Goal: Communication & Community: Share content

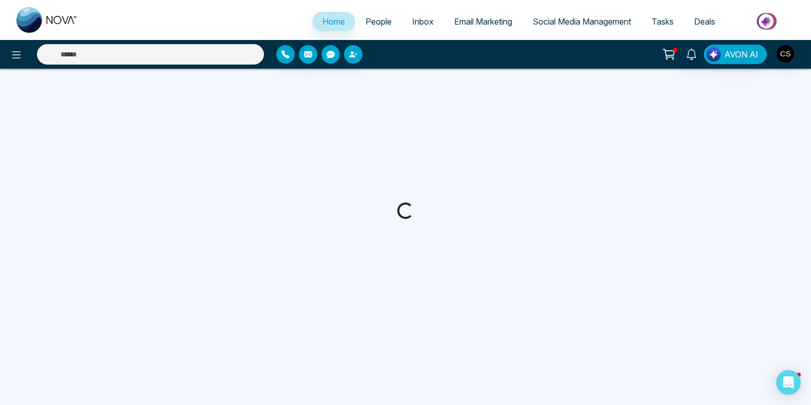
select select "*"
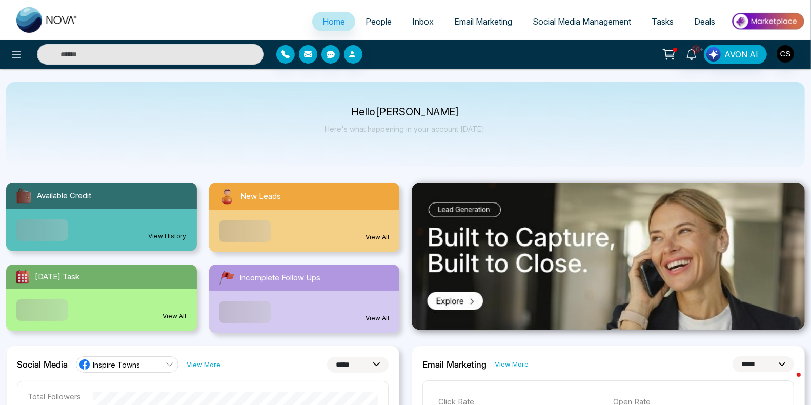
click at [375, 19] on span "People" at bounding box center [378, 21] width 26 height 10
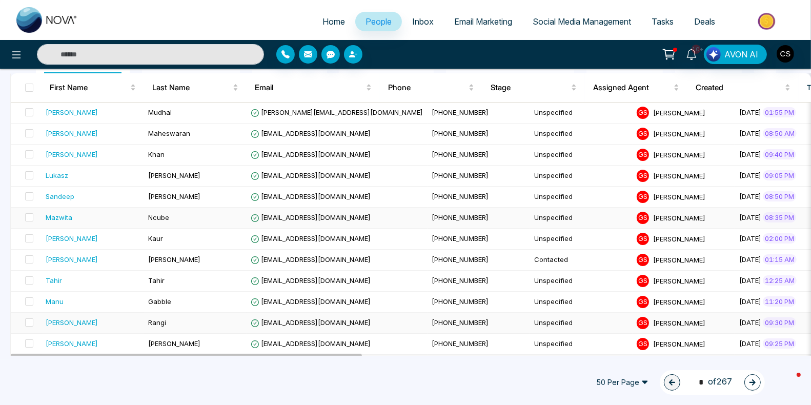
scroll to position [0, 9]
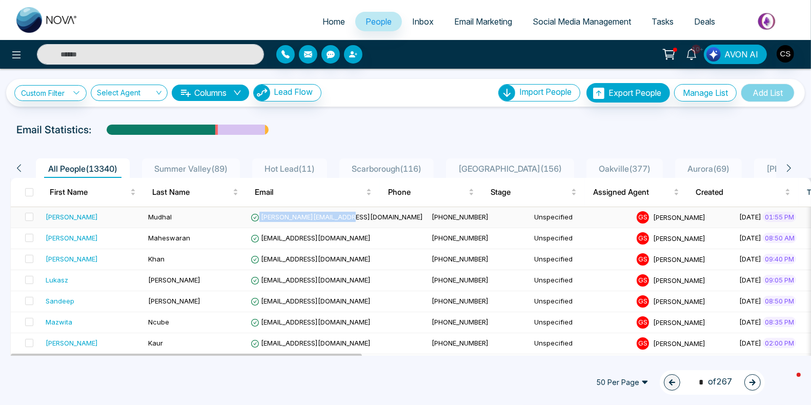
drag, startPoint x: 365, startPoint y: 215, endPoint x: 260, endPoint y: 213, distance: 105.6
click at [260, 213] on td "[PERSON_NAME][EMAIL_ADDRESS][DOMAIN_NAME]" at bounding box center [337, 217] width 181 height 21
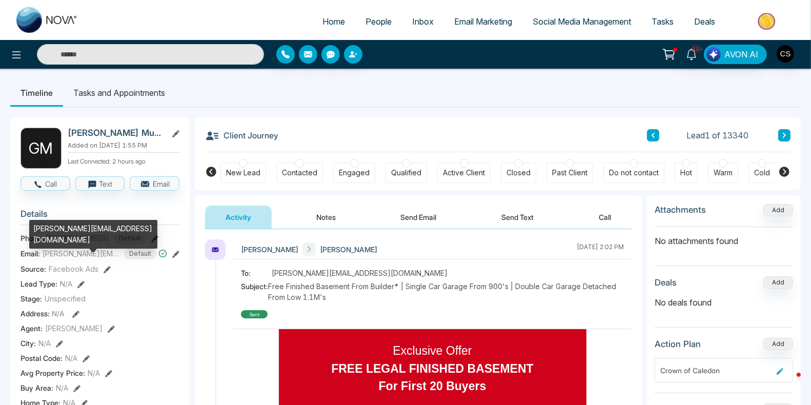
click at [114, 254] on span "[PERSON_NAME][EMAIL_ADDRESS][DOMAIN_NAME]" at bounding box center [81, 253] width 77 height 11
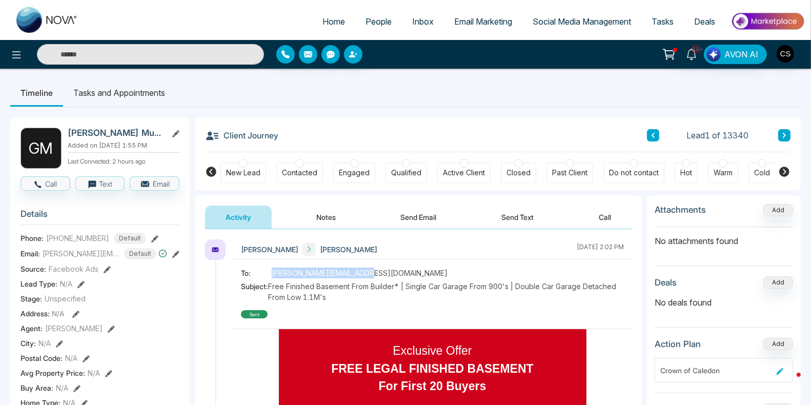
drag, startPoint x: 386, startPoint y: 272, endPoint x: 268, endPoint y: 275, distance: 118.0
click at [268, 275] on div "To: [PERSON_NAME][EMAIL_ADDRESS][DOMAIN_NAME]" at bounding box center [432, 273] width 383 height 11
copy div "[PERSON_NAME][EMAIL_ADDRESS][DOMAIN_NAME]"
click at [437, 218] on button "Send Email" at bounding box center [418, 217] width 77 height 23
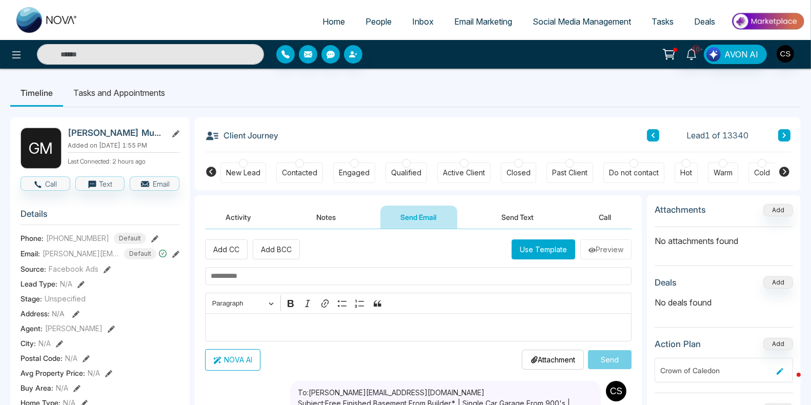
click at [552, 251] on button "Use Template" at bounding box center [544, 249] width 64 height 20
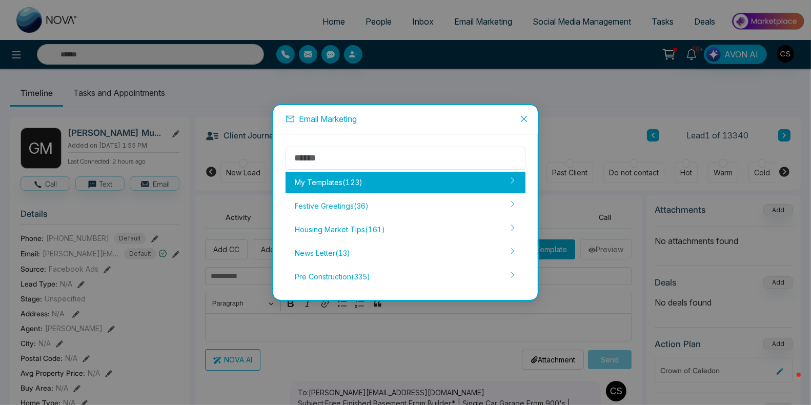
click at [514, 177] on icon at bounding box center [512, 180] width 7 height 7
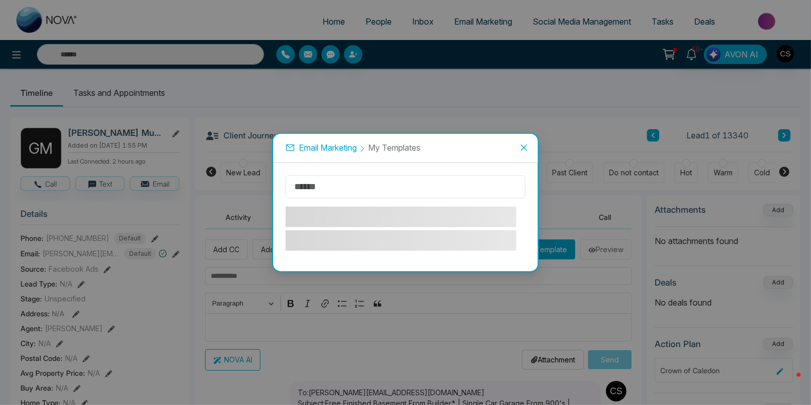
click at [525, 142] on span "Close" at bounding box center [524, 148] width 28 height 28
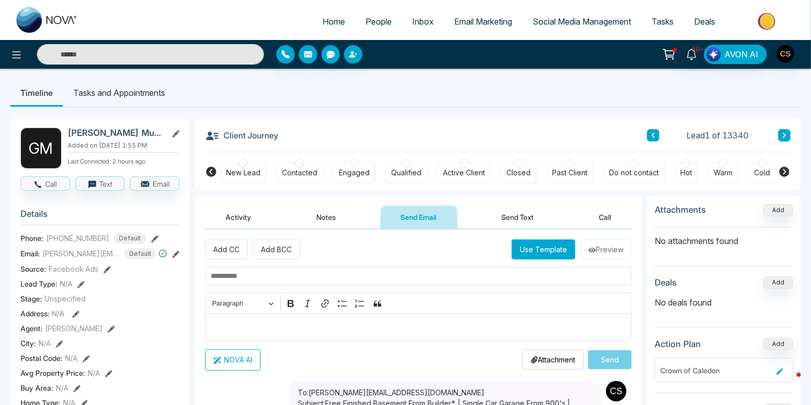
click at [556, 250] on button "Use Template" at bounding box center [544, 249] width 64 height 20
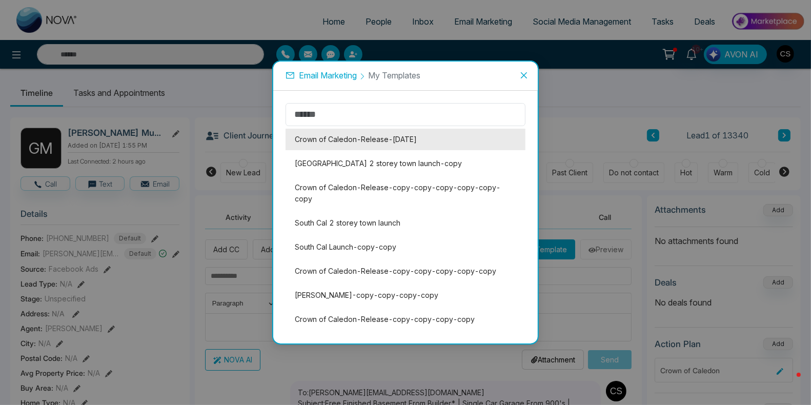
click at [448, 142] on li "Crown of Caledon-Release-[DATE]" at bounding box center [406, 140] width 240 height 22
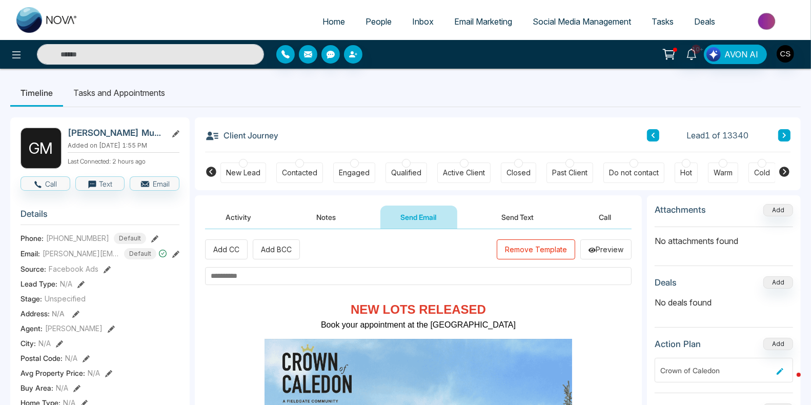
click at [304, 278] on input "text" at bounding box center [418, 276] width 427 height 18
click at [232, 277] on input "**********" at bounding box center [418, 276] width 427 height 18
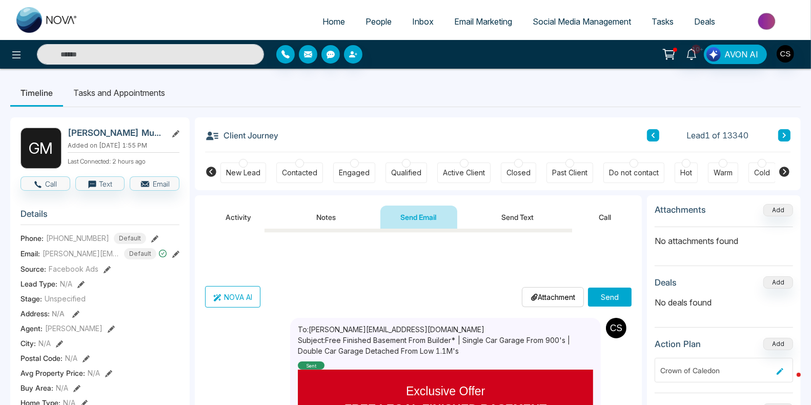
scroll to position [305, 0]
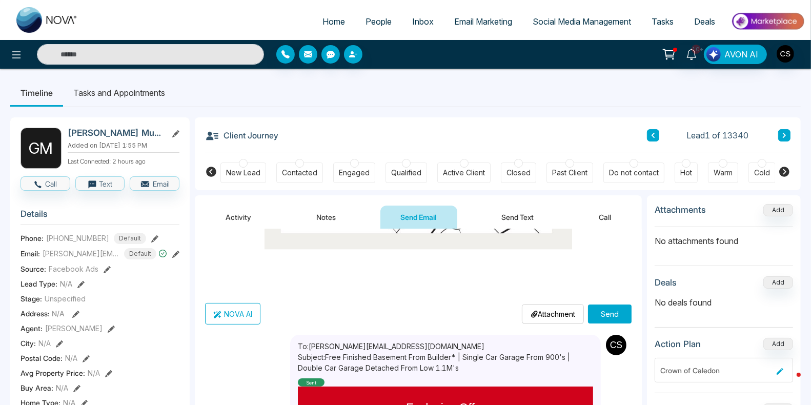
type input "**********"
click at [598, 308] on button "Send" at bounding box center [610, 313] width 44 height 19
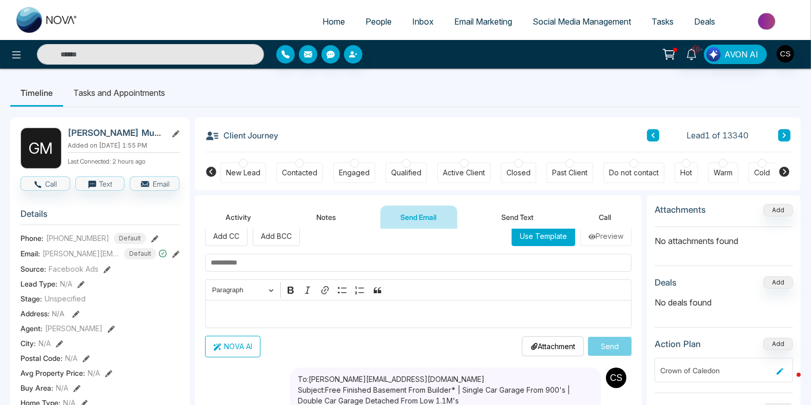
scroll to position [0, 0]
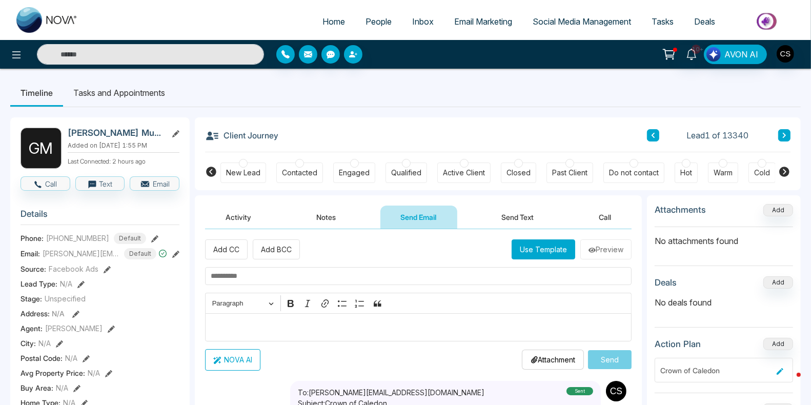
click at [787, 134] on icon at bounding box center [784, 135] width 5 height 6
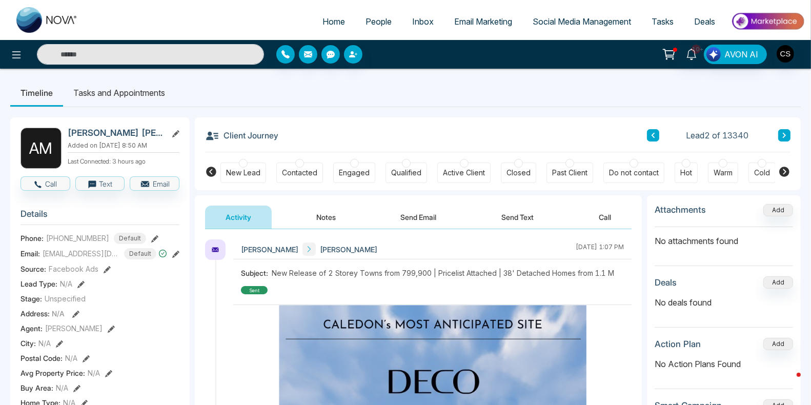
click at [404, 206] on button "Send Email" at bounding box center [418, 217] width 77 height 23
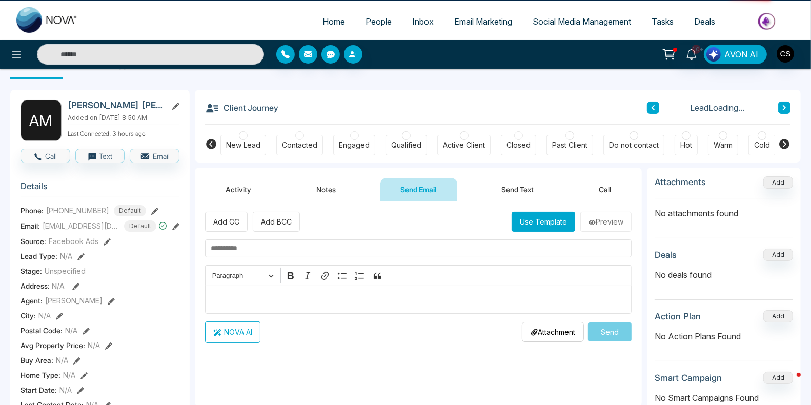
scroll to position [30, 0]
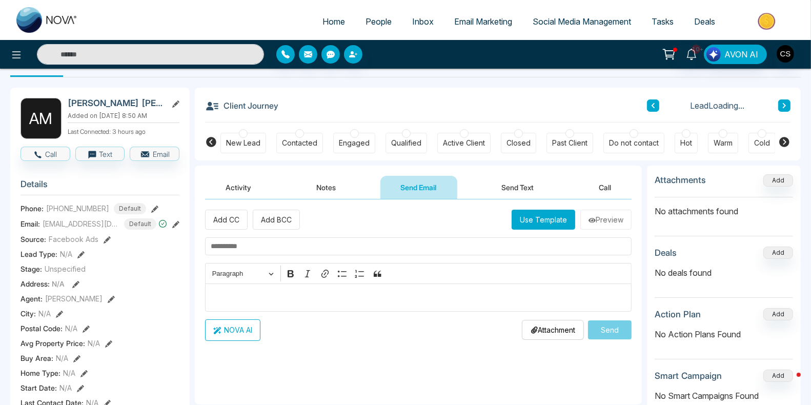
click at [310, 116] on div "Client Journey Lead Loading..." at bounding box center [497, 105] width 585 height 35
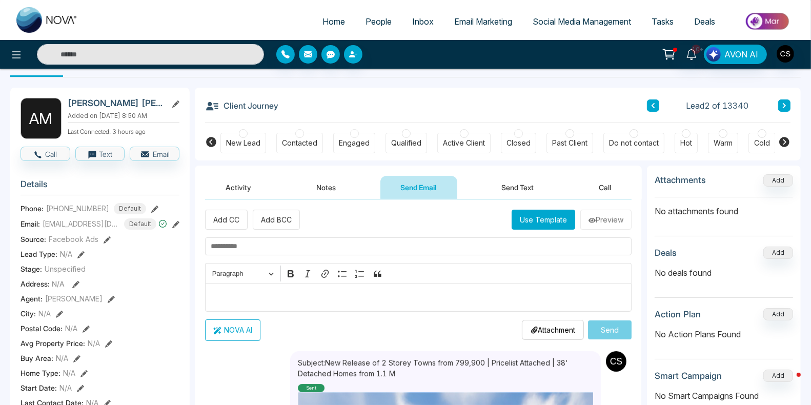
click at [170, 134] on p "Last Connected: 3 hours ago" at bounding box center [124, 130] width 112 height 11
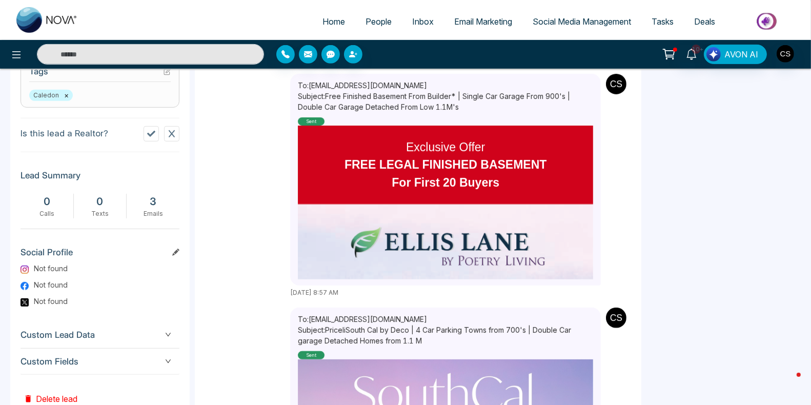
scroll to position [442, 0]
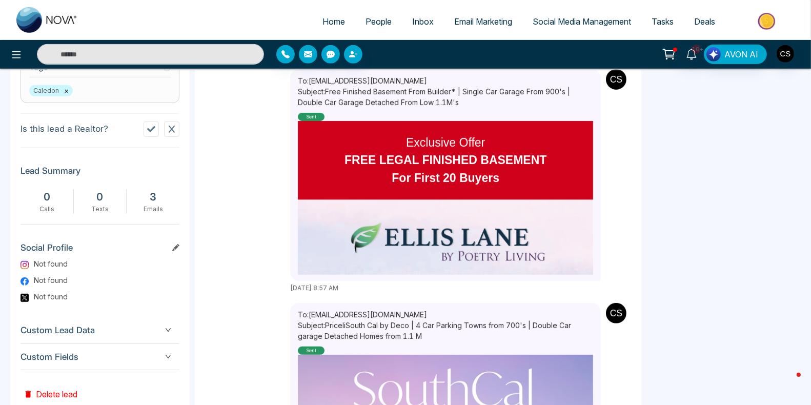
click at [165, 354] on icon "down" at bounding box center [168, 357] width 6 height 6
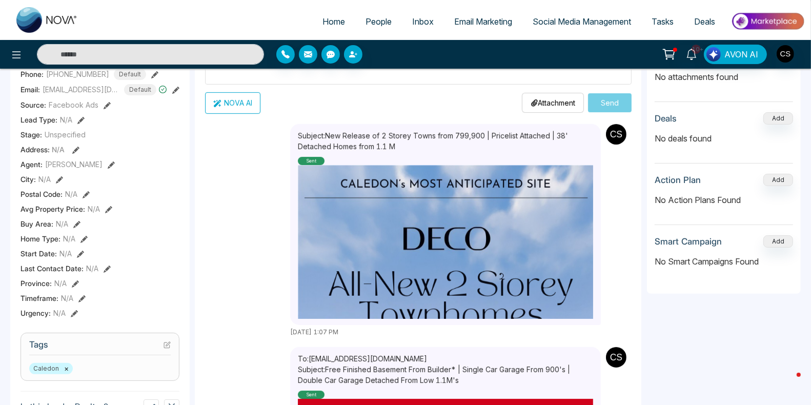
scroll to position [0, 0]
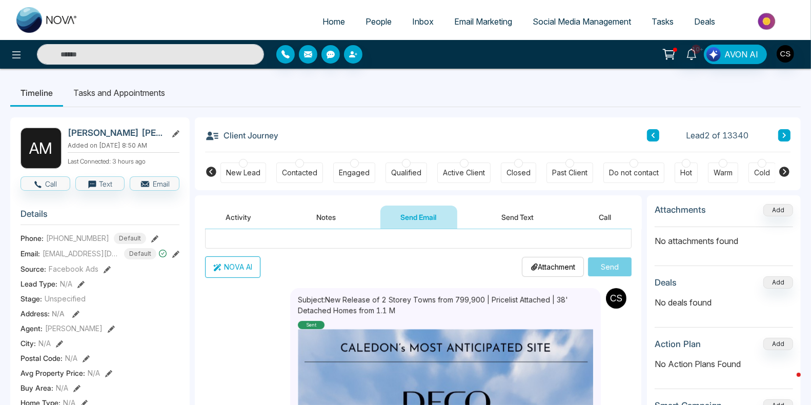
click at [782, 134] on icon at bounding box center [784, 135] width 5 height 6
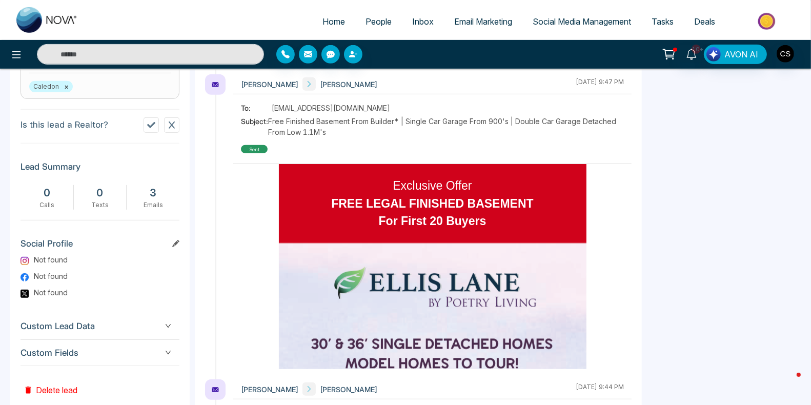
scroll to position [474, 0]
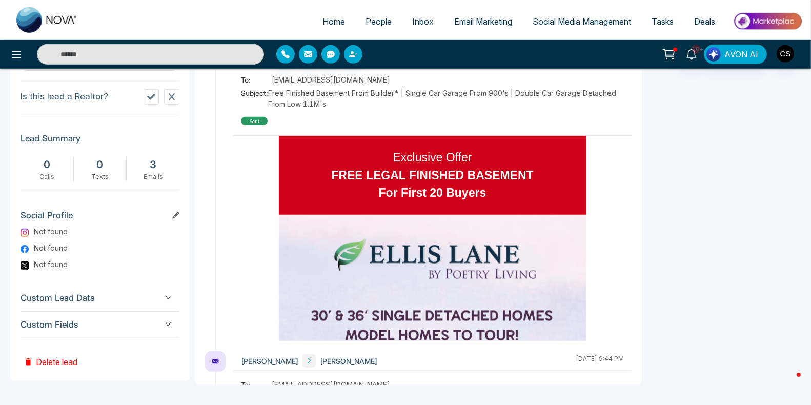
click at [96, 324] on span "Custom Fields" at bounding box center [100, 325] width 159 height 14
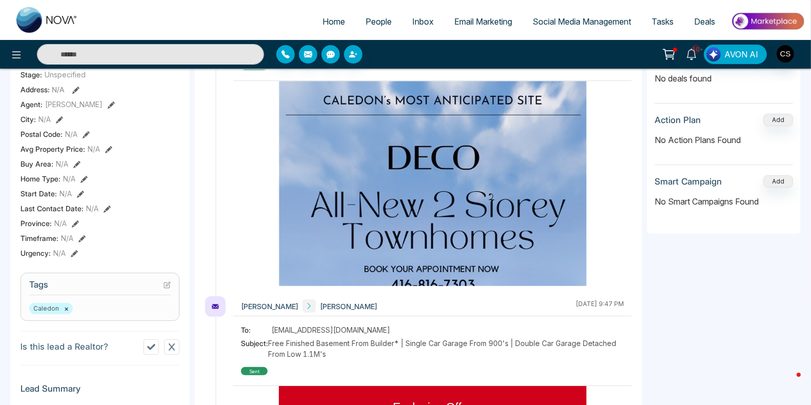
scroll to position [0, 0]
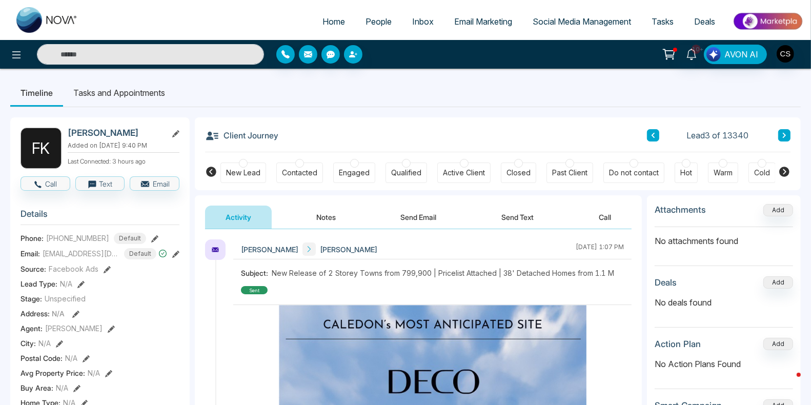
click at [96, 324] on section "Details Phone: [PHONE_NUMBER] Default Email: [EMAIL_ADDRESS][DOMAIN_NAME] Defau…" at bounding box center [100, 343] width 159 height 285
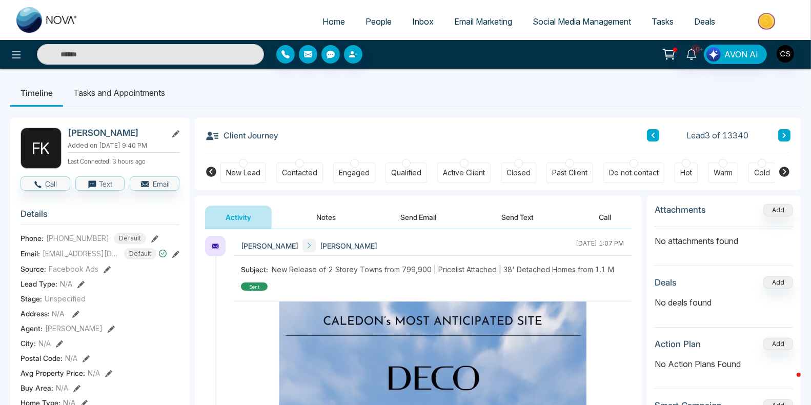
scroll to position [14, 0]
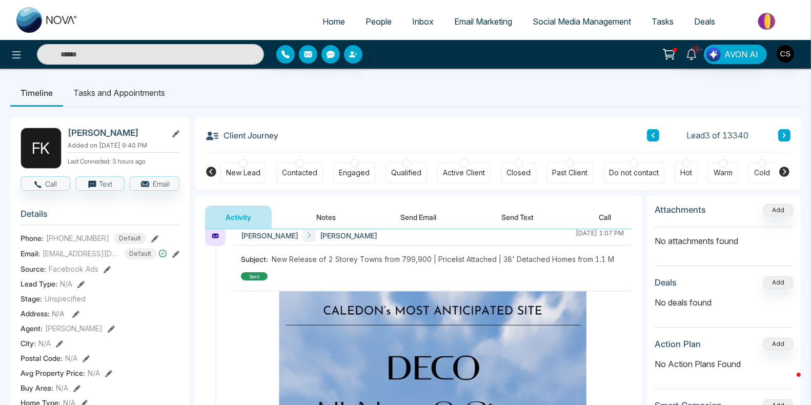
click at [780, 137] on button at bounding box center [784, 135] width 12 height 12
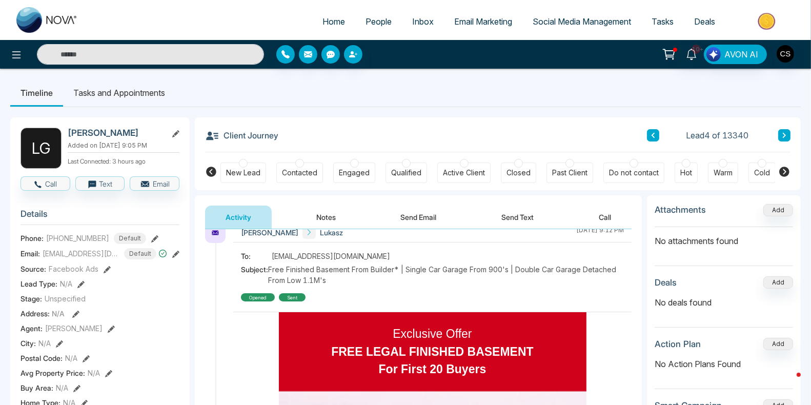
scroll to position [393, 0]
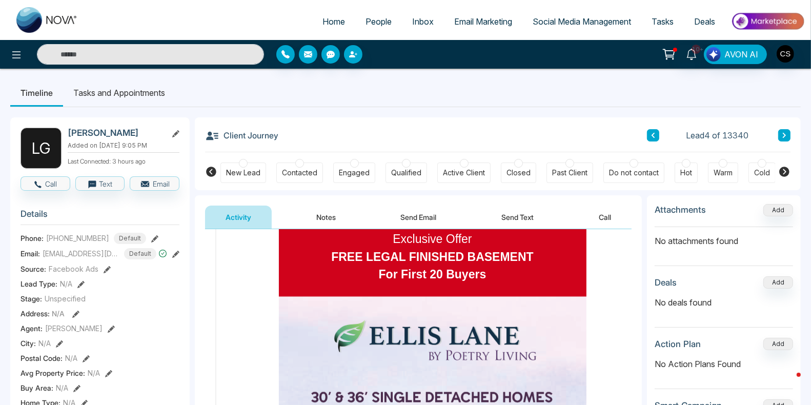
click at [786, 136] on icon at bounding box center [784, 135] width 5 height 6
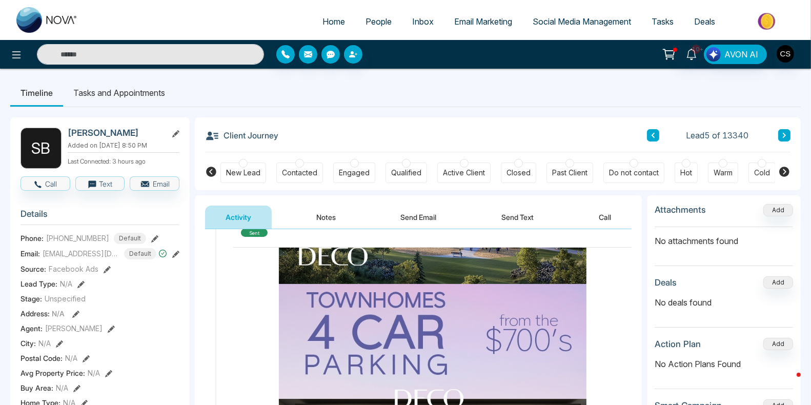
scroll to position [1294, 0]
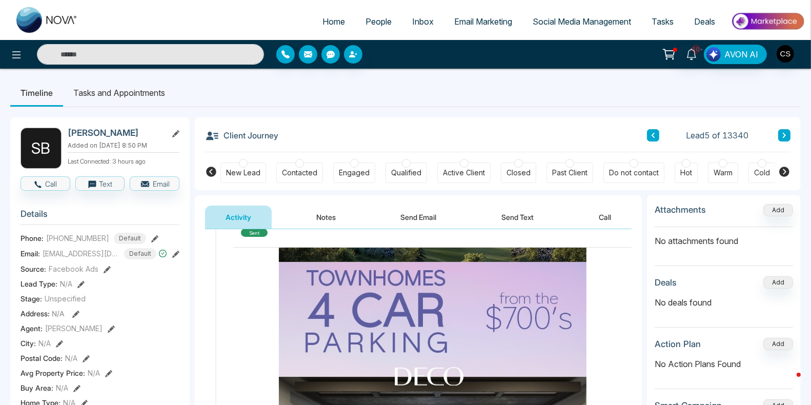
click at [656, 132] on button at bounding box center [653, 135] width 12 height 12
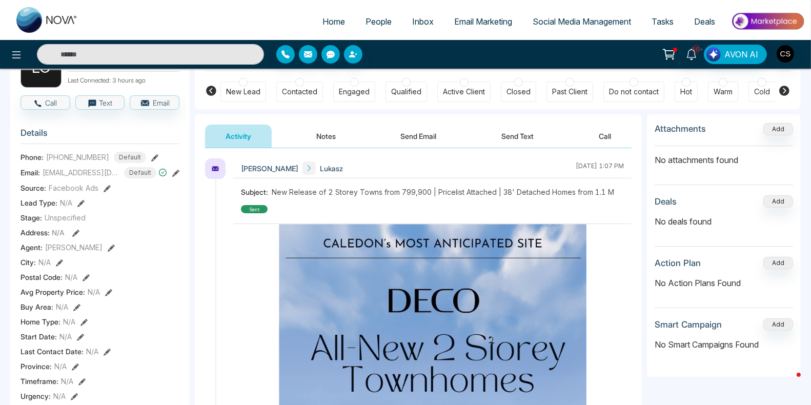
scroll to position [83, 0]
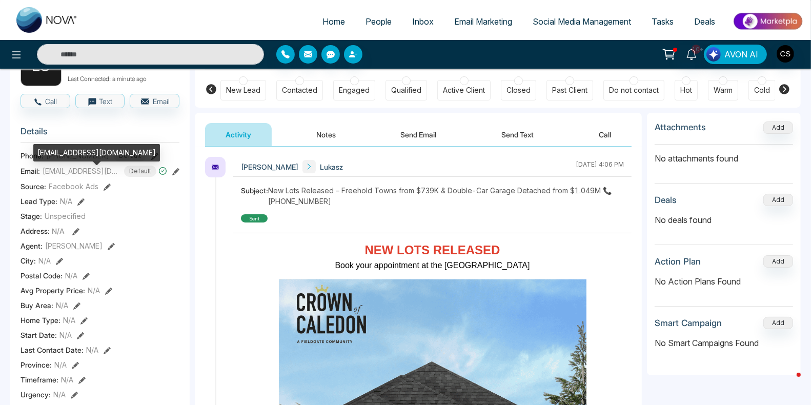
click at [85, 175] on span "[EMAIL_ADDRESS][DOMAIN_NAME]" at bounding box center [81, 171] width 77 height 11
copy span "Ace_carpentry"
copy div "yahoo"
click at [81, 156] on div "[EMAIL_ADDRESS][DOMAIN_NAME]" at bounding box center [96, 152] width 127 height 17
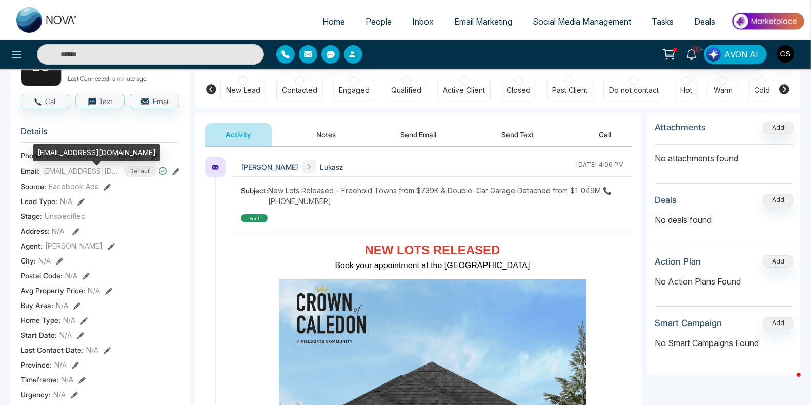
click at [81, 156] on div "[EMAIL_ADDRESS][DOMAIN_NAME]" at bounding box center [96, 152] width 127 height 17
copy div "[EMAIL_ADDRESS][DOMAIN_NAME]"
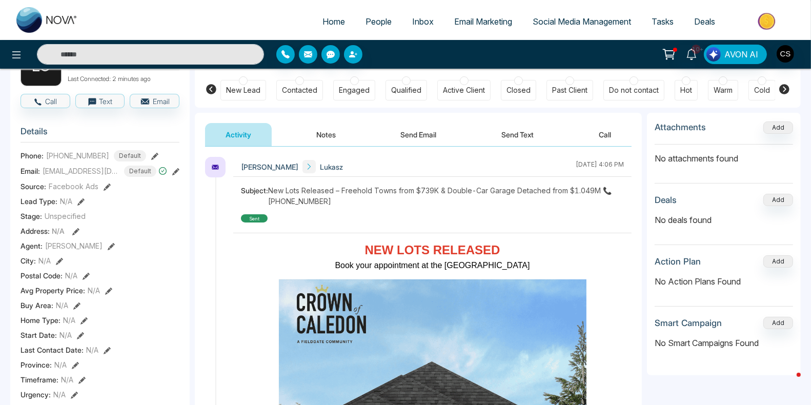
scroll to position [0, 0]
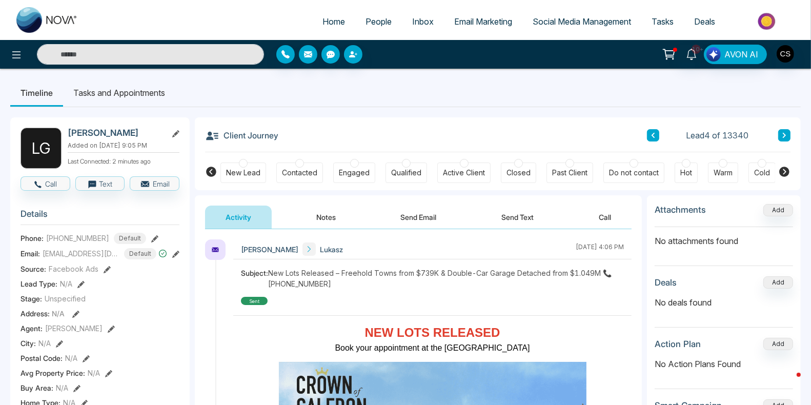
click at [101, 131] on h2 "[PERSON_NAME]" at bounding box center [115, 133] width 95 height 10
copy div "[PERSON_NAME]"
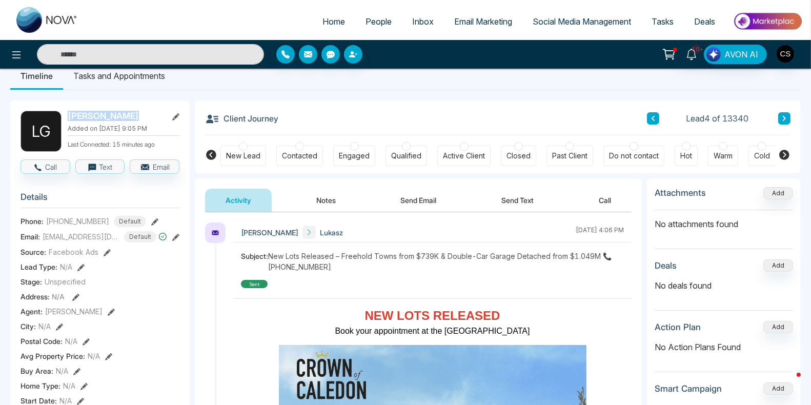
scroll to position [19, 0]
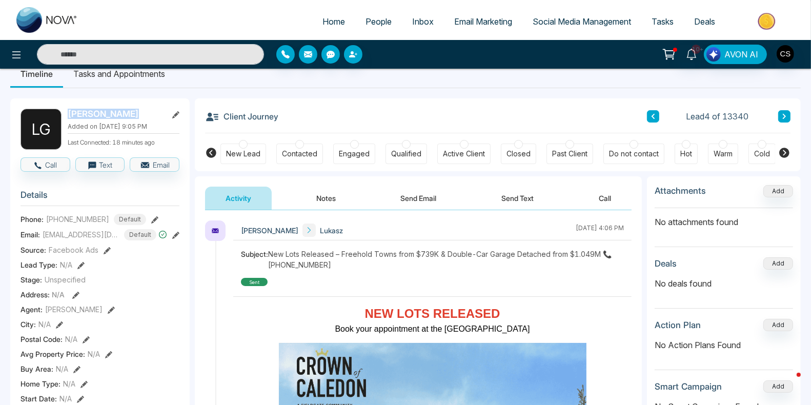
click at [354, 198] on button "Notes" at bounding box center [326, 198] width 60 height 23
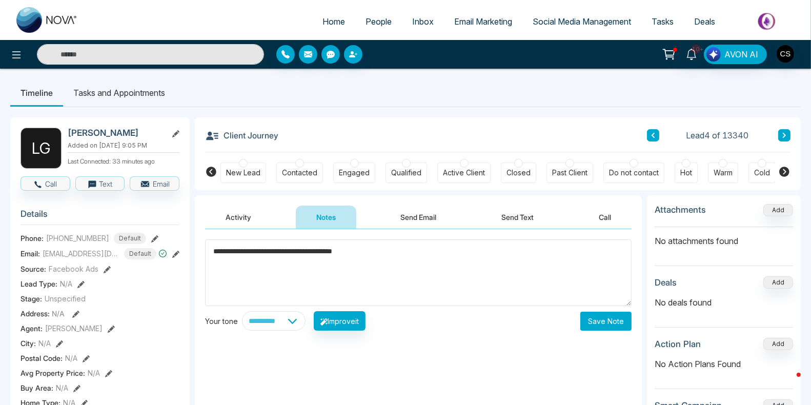
type textarea "**********"
click at [601, 319] on button "Save Note" at bounding box center [605, 321] width 51 height 19
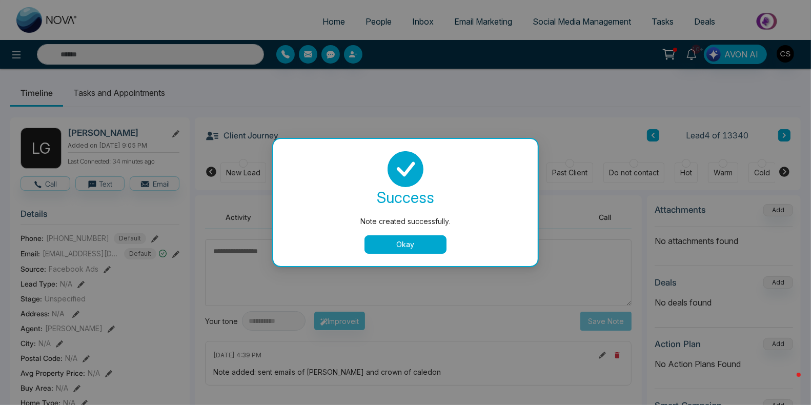
click at [394, 243] on button "Okay" at bounding box center [405, 244] width 82 height 18
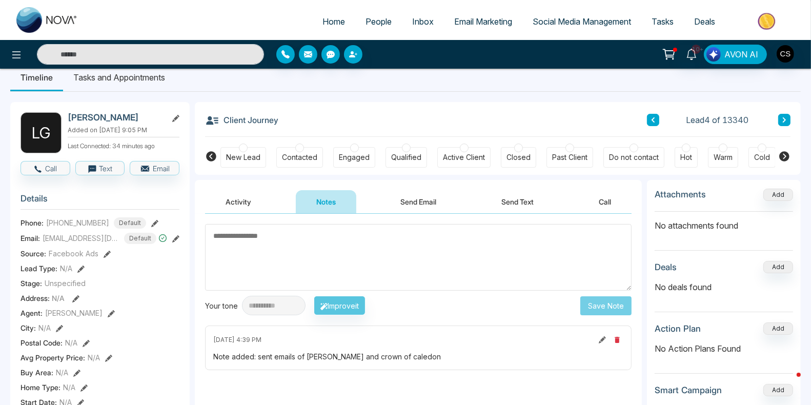
scroll to position [17, 0]
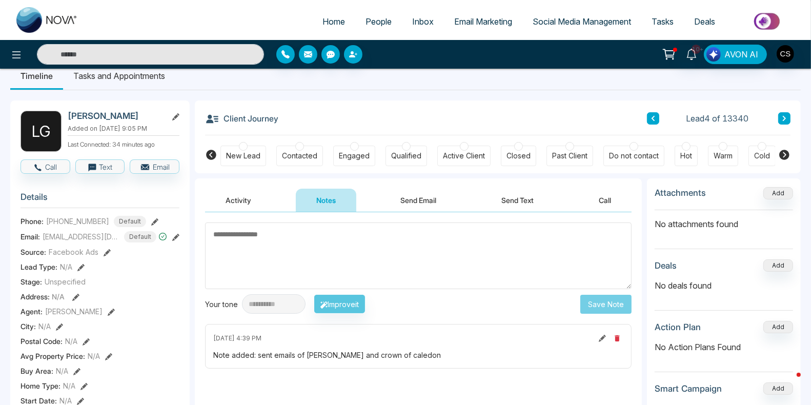
click at [786, 116] on icon at bounding box center [784, 118] width 5 height 6
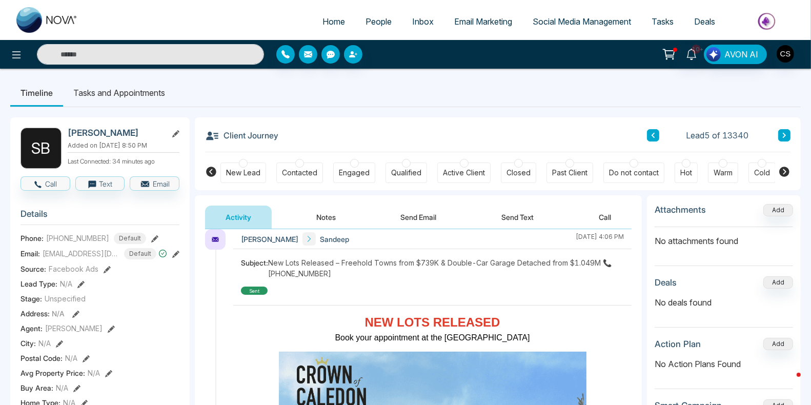
scroll to position [12, 0]
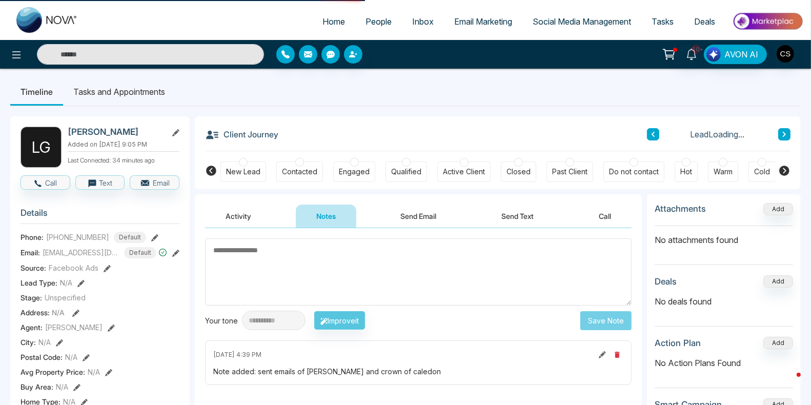
scroll to position [2, 0]
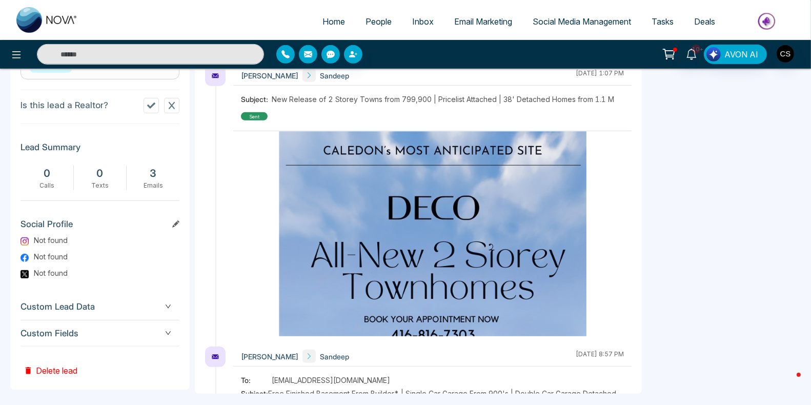
scroll to position [474, 0]
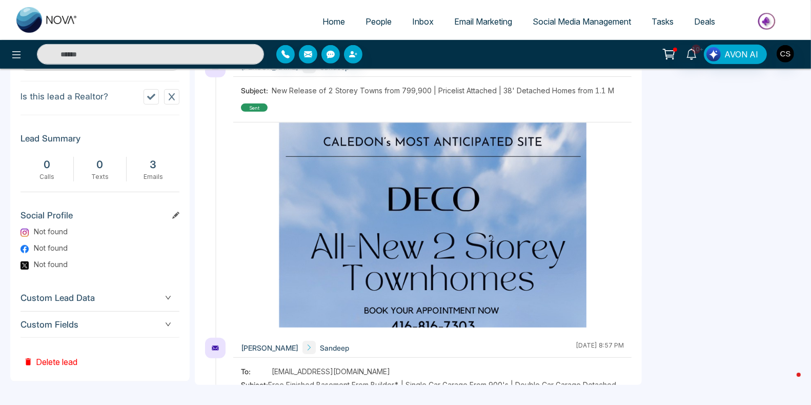
click at [78, 328] on span "Custom Fields" at bounding box center [100, 325] width 159 height 14
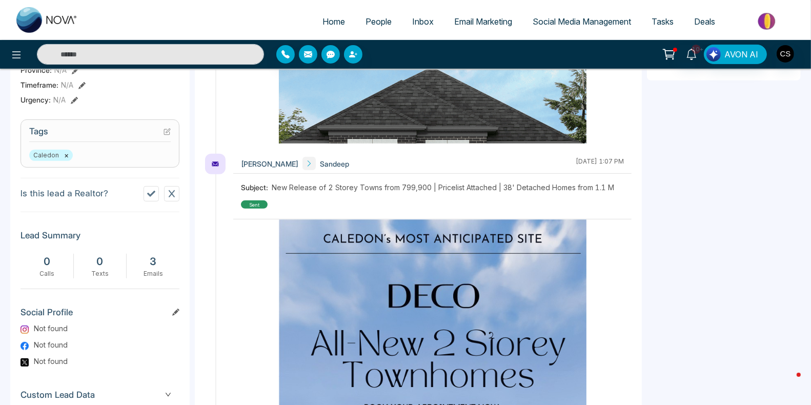
scroll to position [397, 0]
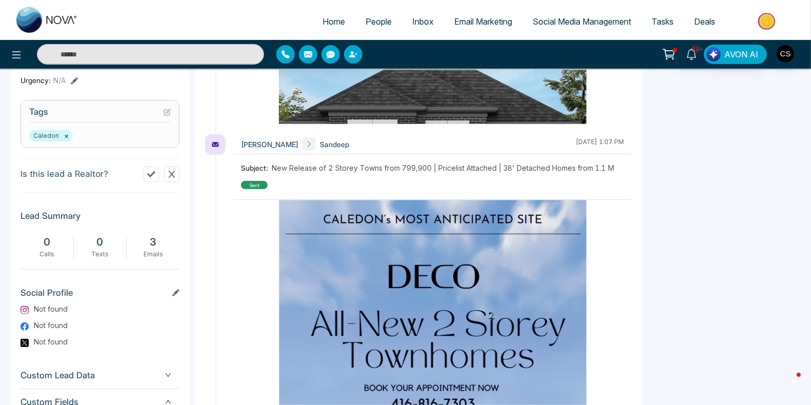
click at [150, 177] on icon at bounding box center [151, 174] width 8 height 6
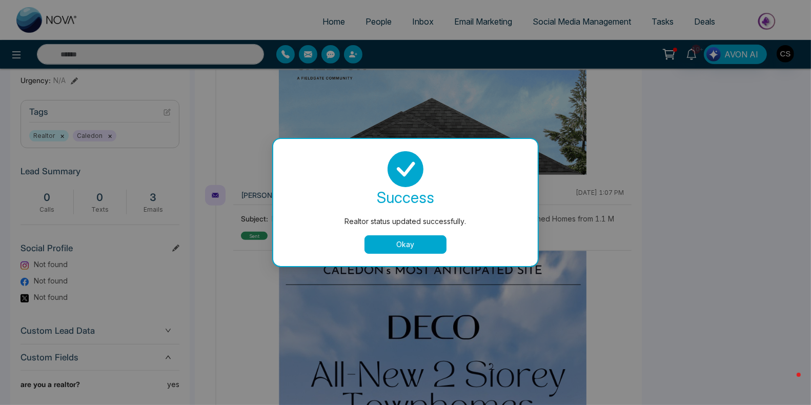
click at [414, 240] on button "Okay" at bounding box center [405, 244] width 82 height 18
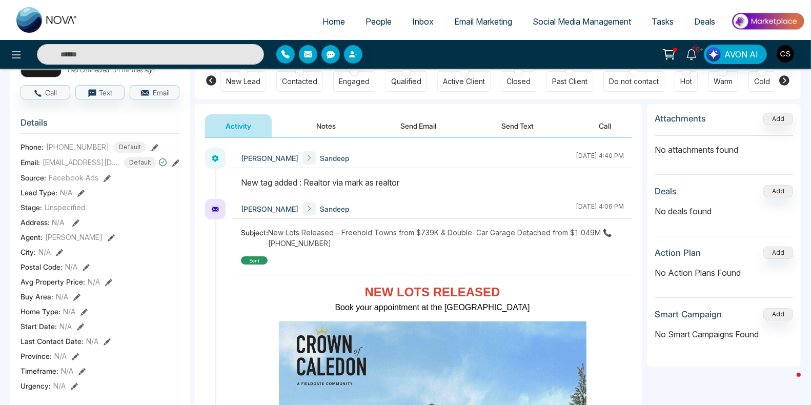
scroll to position [0, 0]
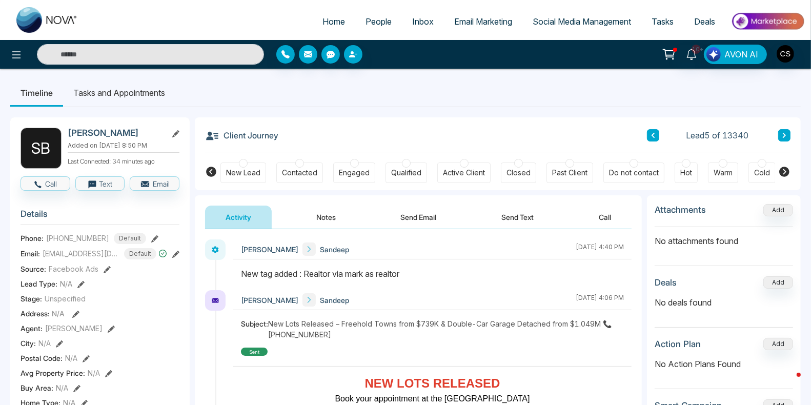
click at [784, 133] on icon at bounding box center [784, 135] width 3 height 5
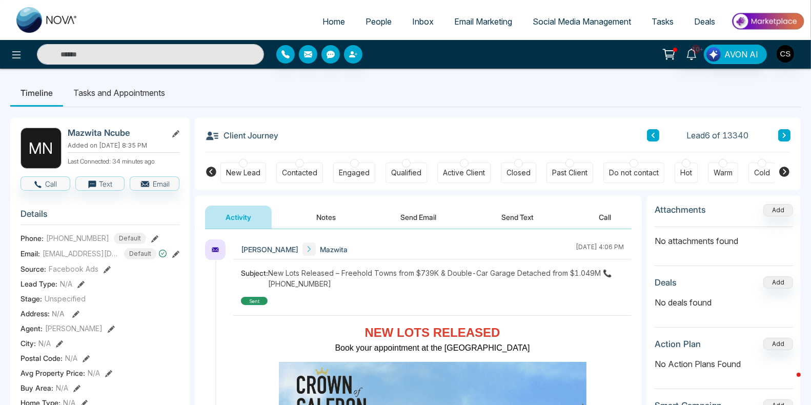
click at [787, 136] on button at bounding box center [784, 135] width 12 height 12
